Goal: Task Accomplishment & Management: Use online tool/utility

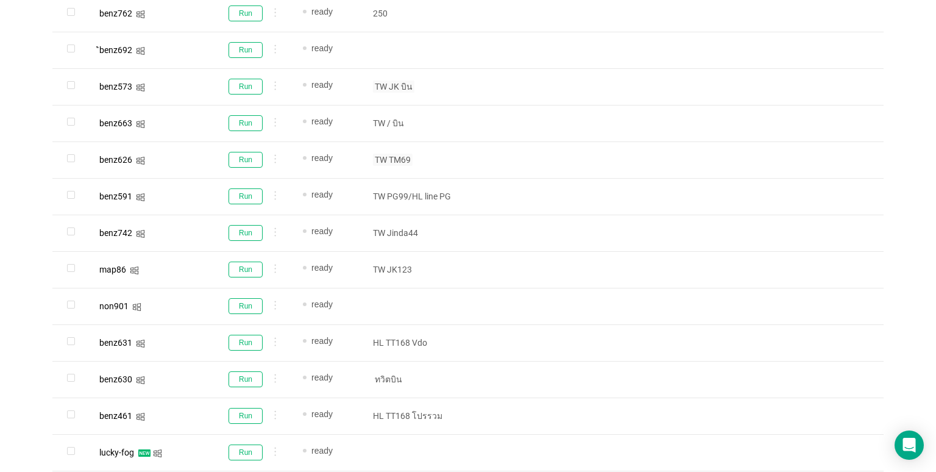
scroll to position [499, 0]
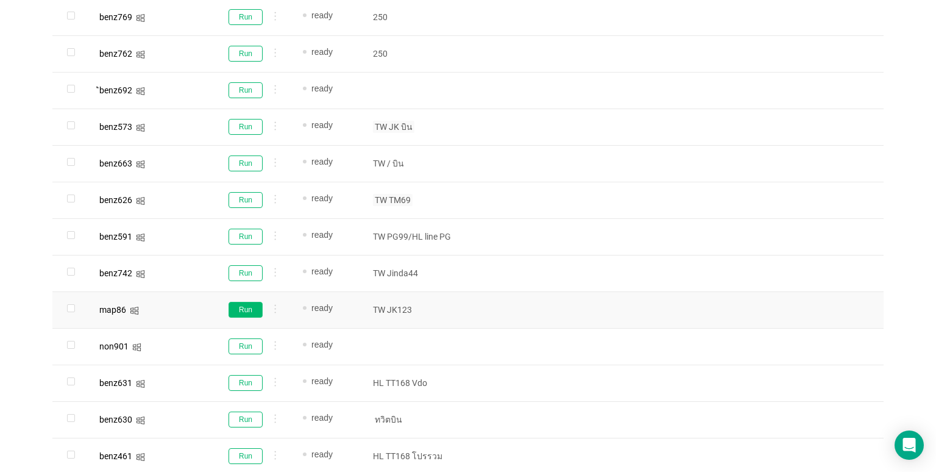
click at [240, 305] on button "Run" at bounding box center [245, 310] width 34 height 16
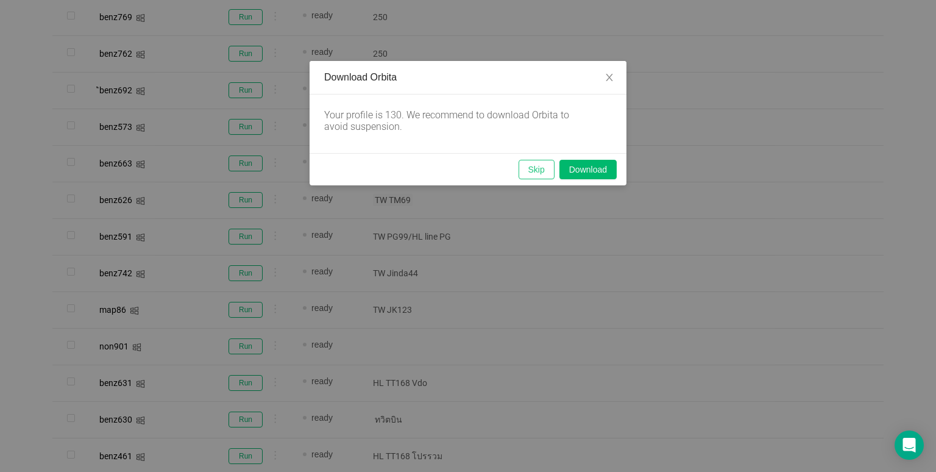
click at [546, 166] on button "Skip" at bounding box center [536, 169] width 36 height 19
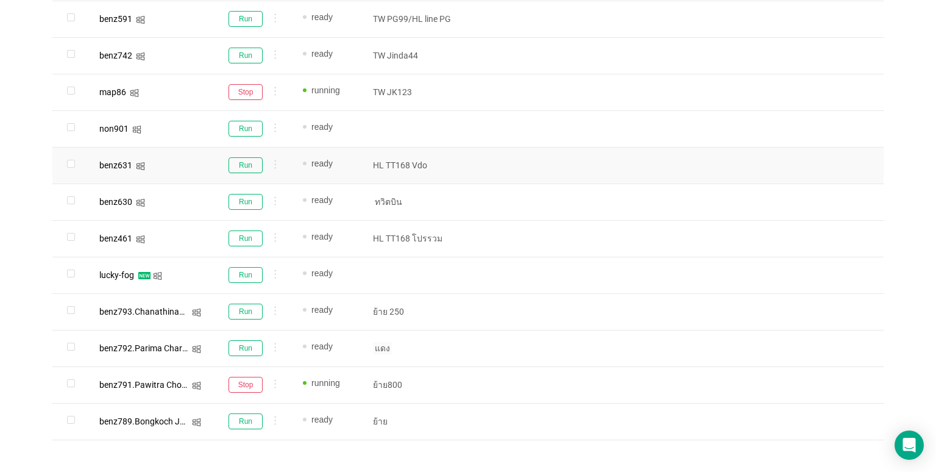
scroll to position [731, 0]
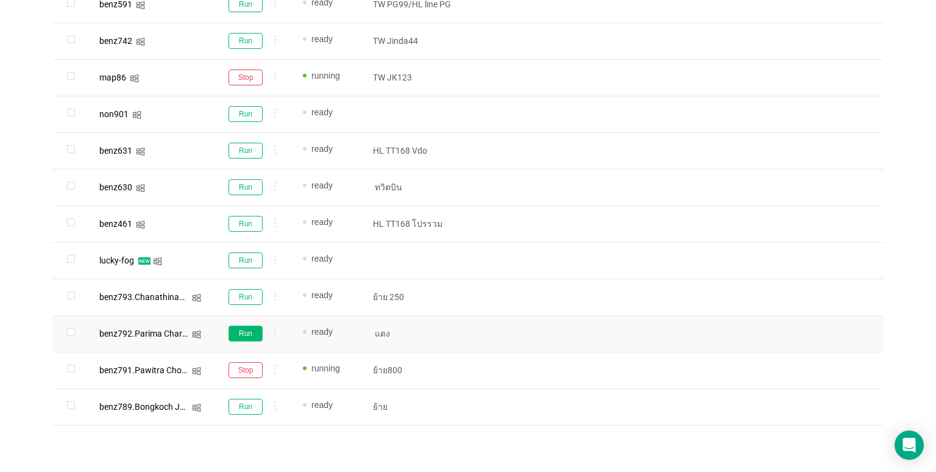
click at [242, 333] on button "Run" at bounding box center [245, 333] width 34 height 16
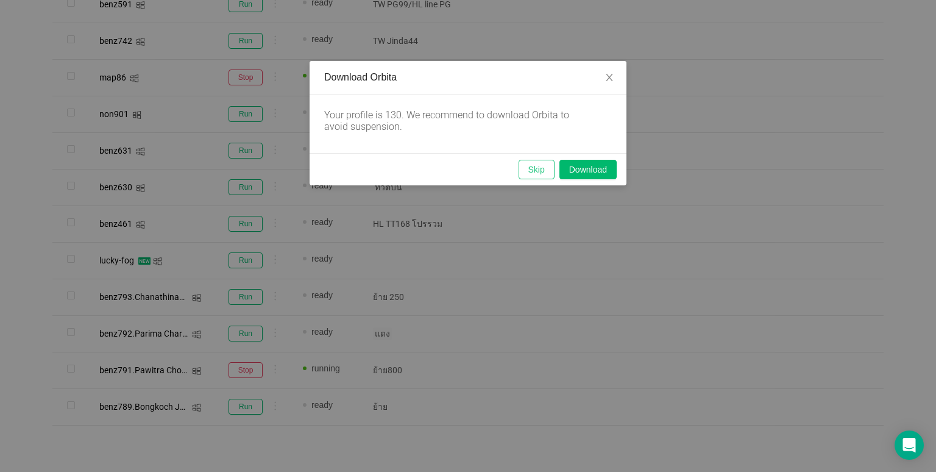
drag, startPoint x: 529, startPoint y: 168, endPoint x: 529, endPoint y: 188, distance: 20.1
click at [529, 168] on button "Skip" at bounding box center [536, 169] width 36 height 19
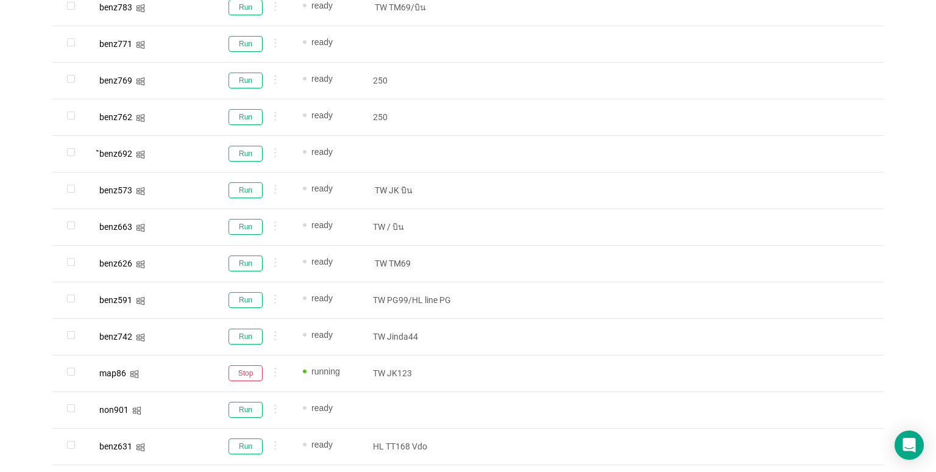
scroll to position [426, 0]
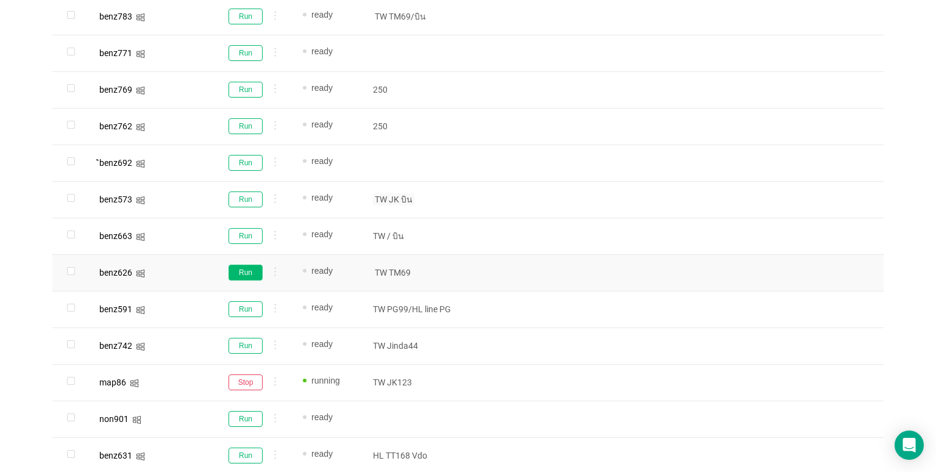
click at [232, 274] on button "Run" at bounding box center [245, 272] width 34 height 16
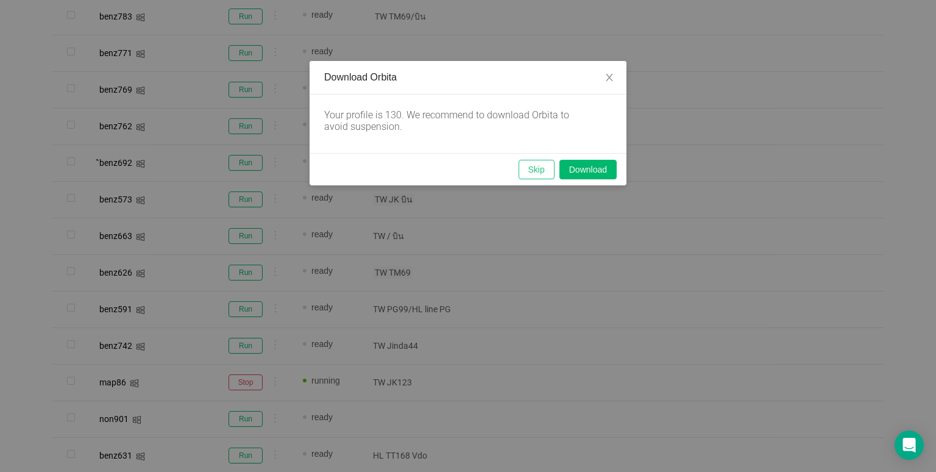
click at [536, 173] on button "Skip" at bounding box center [536, 169] width 36 height 19
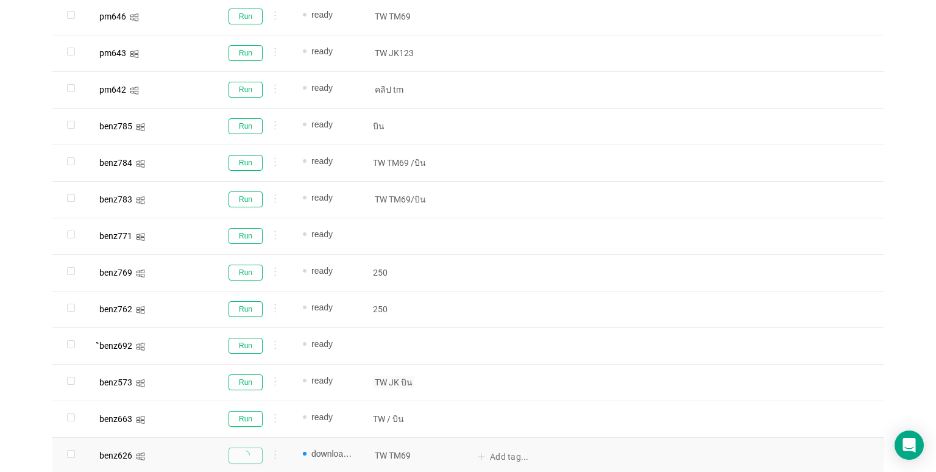
scroll to position [183, 0]
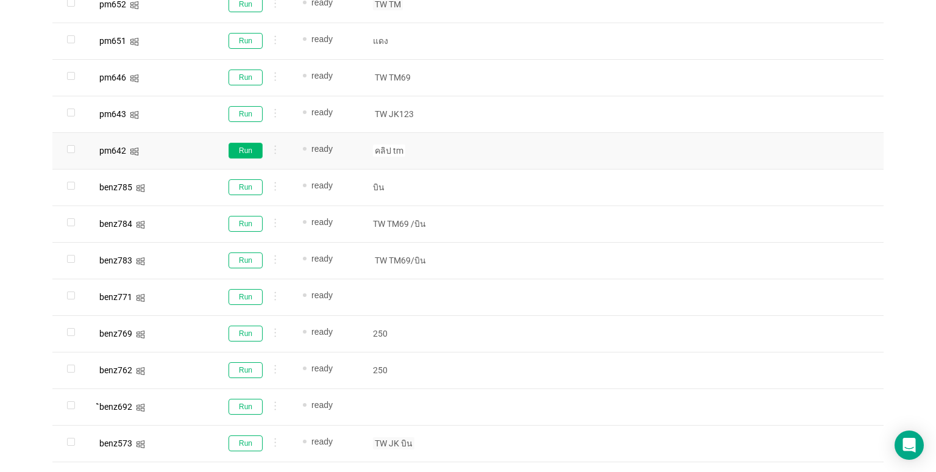
click at [241, 149] on button "Run" at bounding box center [245, 151] width 34 height 16
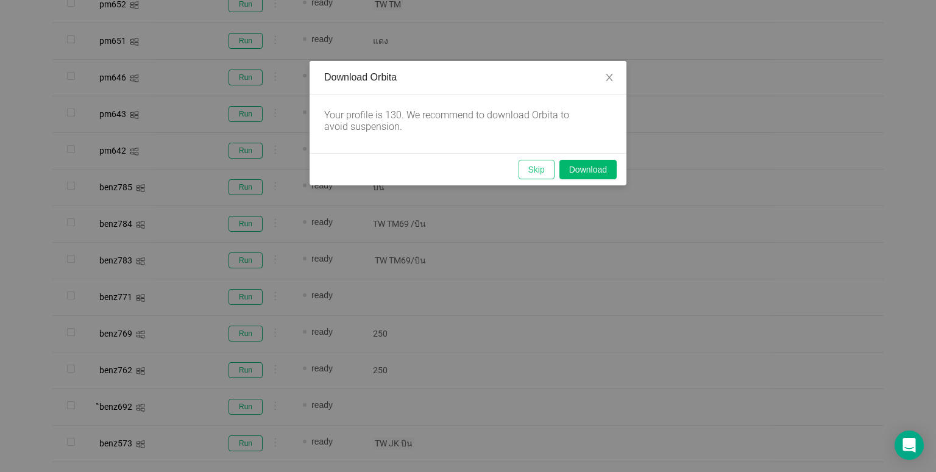
click at [544, 163] on button "Skip" at bounding box center [536, 169] width 36 height 19
